Goal: Task Accomplishment & Management: Manage account settings

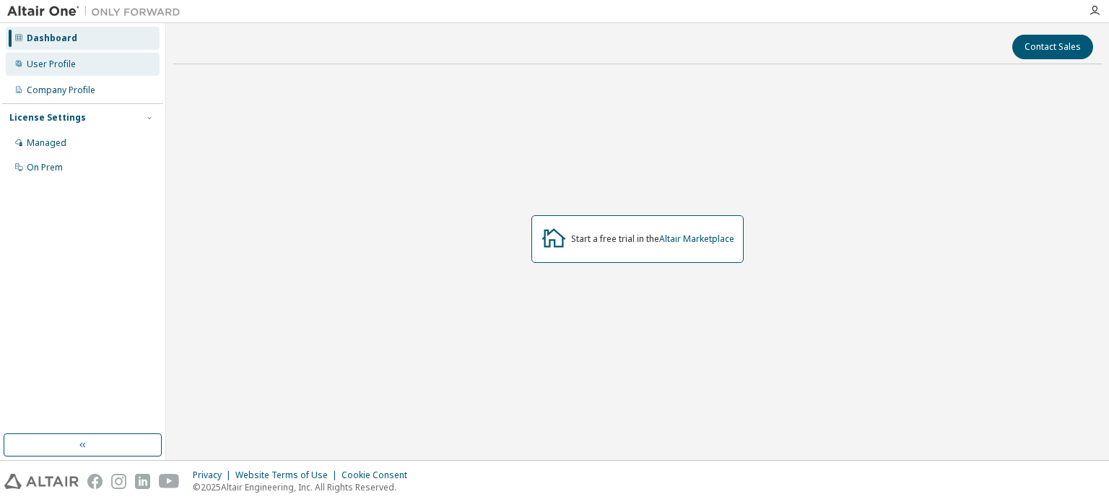
click at [63, 66] on div "User Profile" at bounding box center [51, 64] width 49 height 12
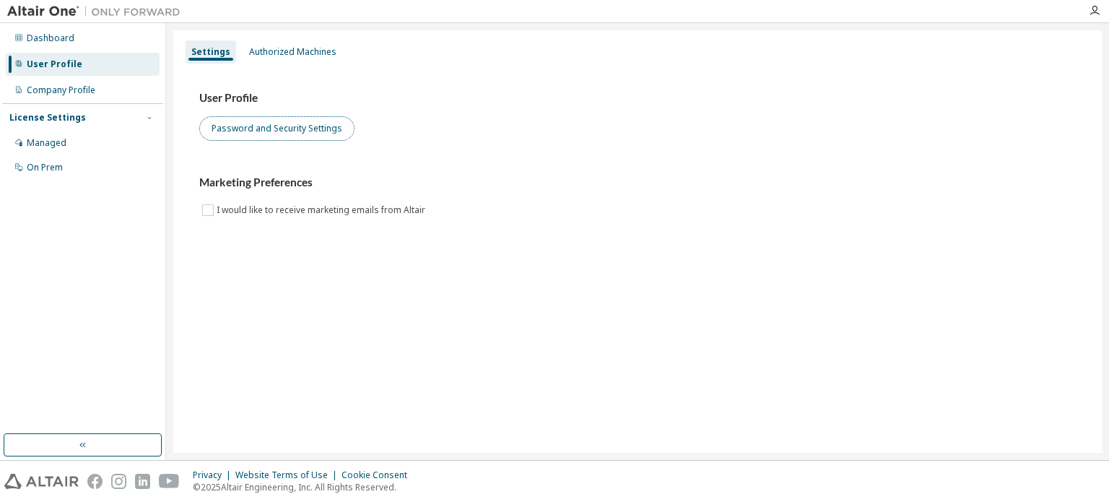
click at [214, 132] on button "Password and Security Settings" at bounding box center [276, 128] width 155 height 25
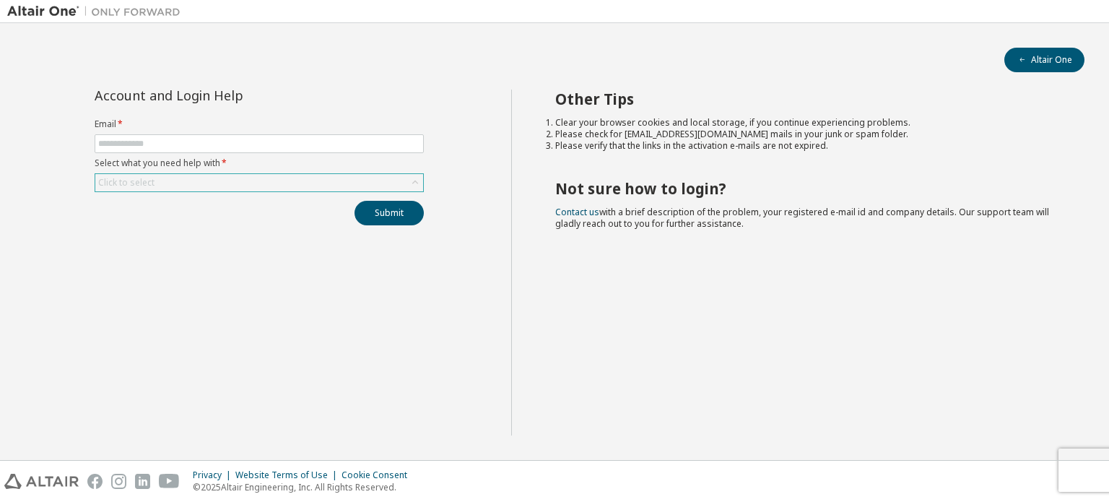
click at [165, 181] on div "Click to select" at bounding box center [259, 182] width 328 height 17
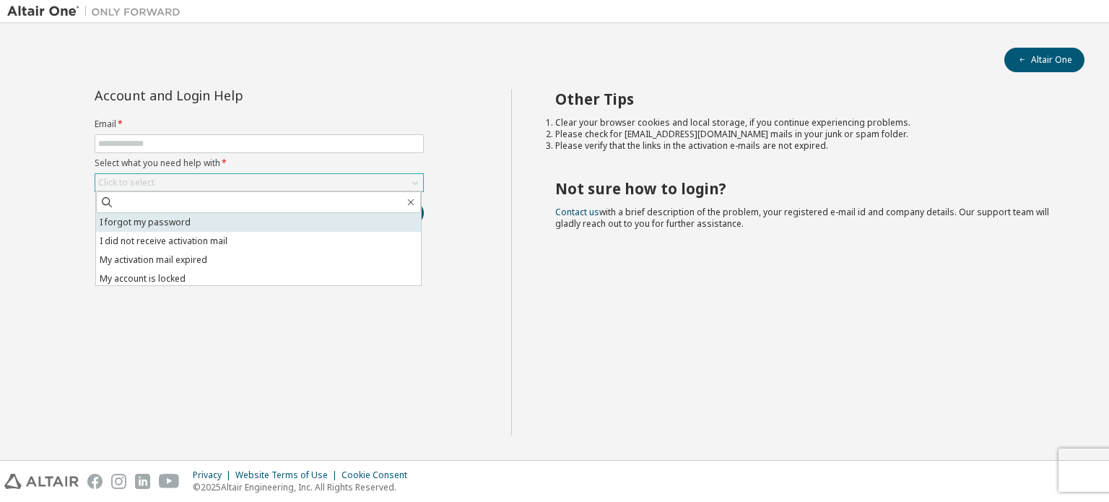
click at [141, 222] on li "I forgot my password" at bounding box center [258, 222] width 325 height 19
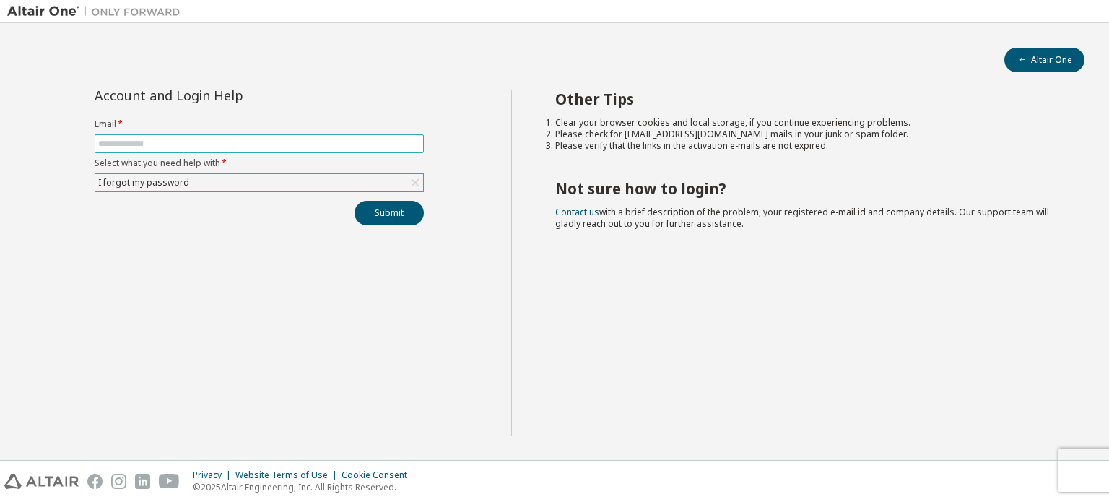
click at [121, 141] on input "text" at bounding box center [259, 144] width 322 height 12
click at [131, 144] on input "******" at bounding box center [259, 144] width 322 height 12
type input "**********"
click at [394, 210] on button "Submit" at bounding box center [388, 213] width 69 height 25
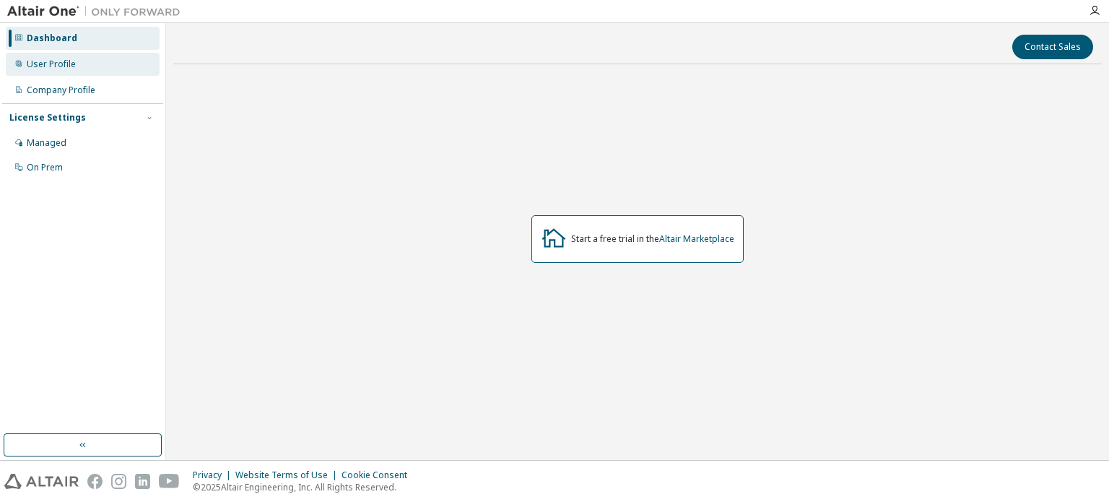
click at [49, 64] on div "User Profile" at bounding box center [51, 64] width 49 height 12
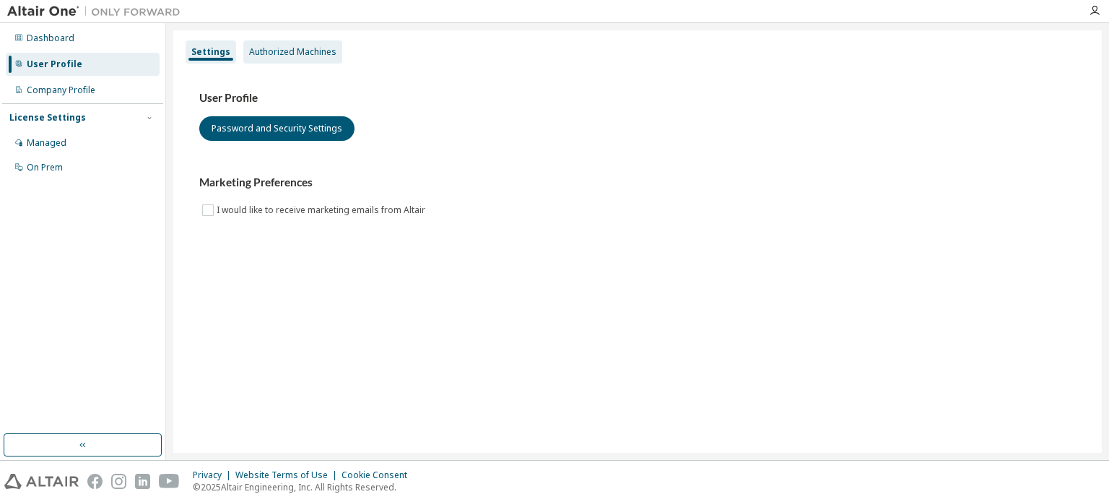
click at [276, 59] on div "Authorized Machines" at bounding box center [292, 51] width 99 height 23
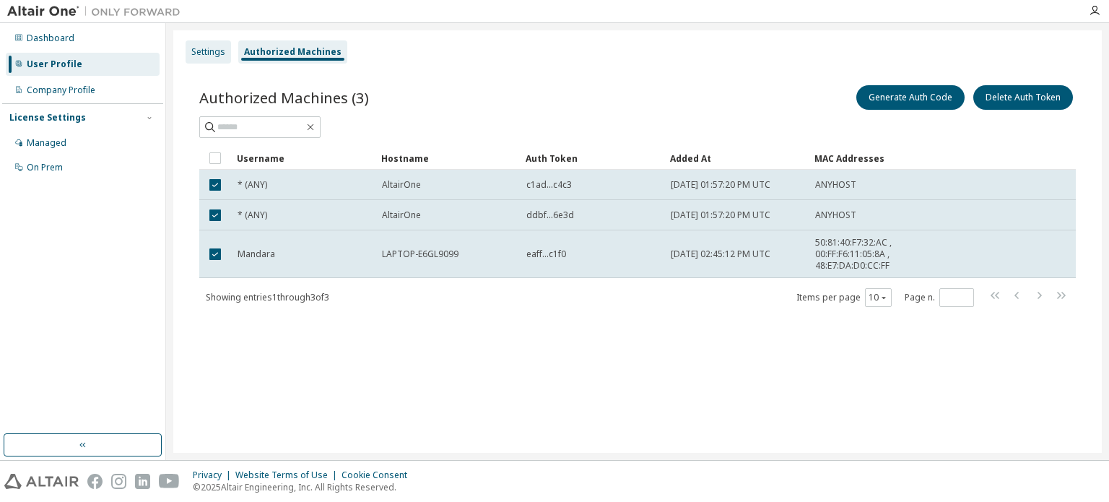
click at [196, 54] on div "Settings" at bounding box center [208, 52] width 34 height 12
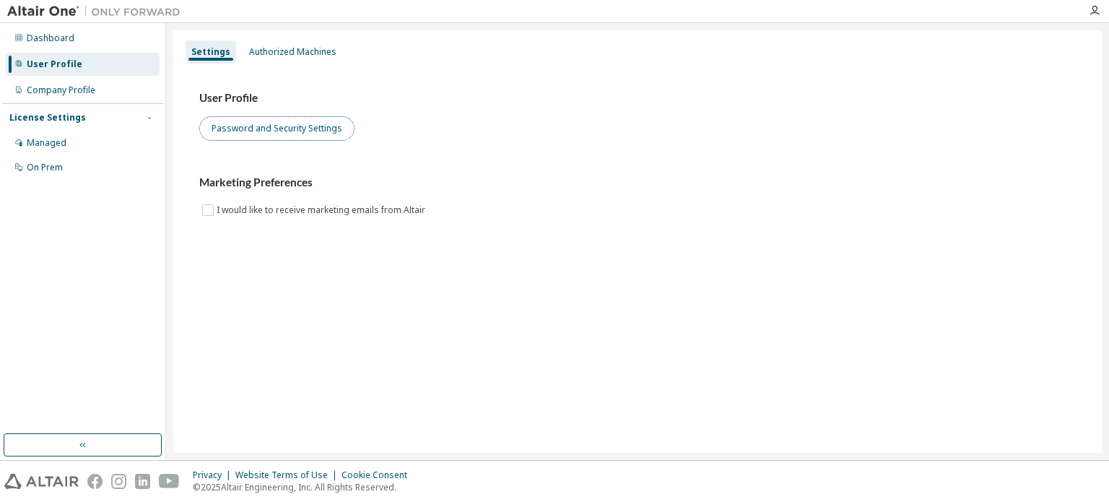
click at [263, 132] on button "Password and Security Settings" at bounding box center [276, 128] width 155 height 25
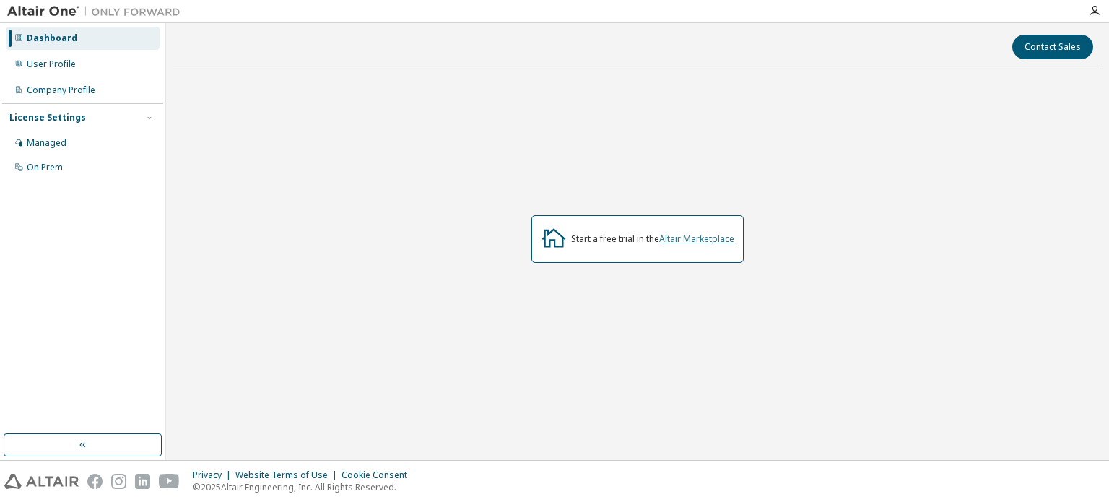
click at [702, 242] on link "Altair Marketplace" at bounding box center [696, 238] width 75 height 12
